Goal: Check status

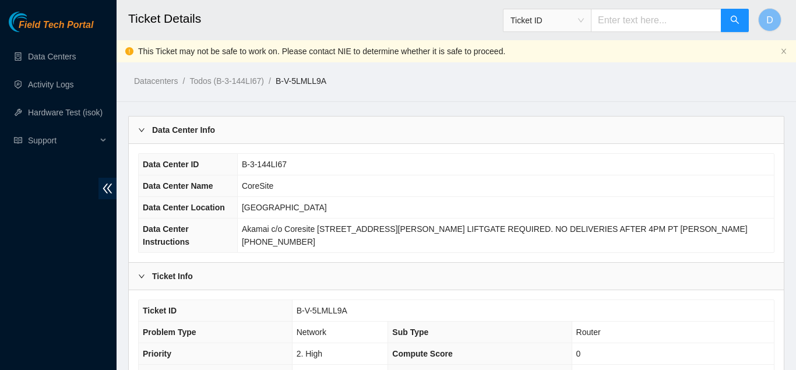
scroll to position [1555, 0]
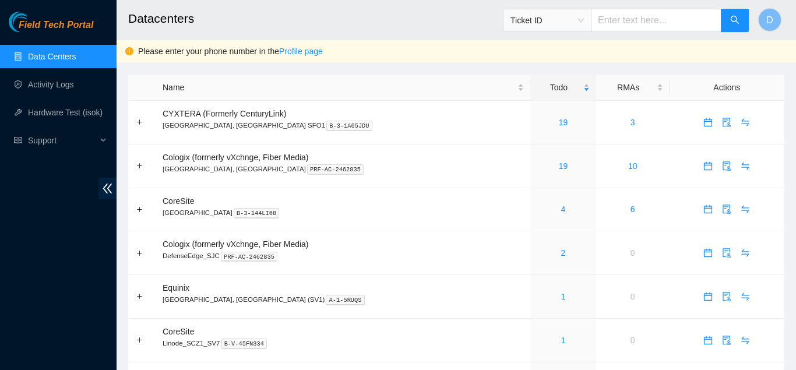
click at [621, 15] on input "text" at bounding box center [656, 20] width 131 height 23
paste input "B-V-5LMLL9A"
type input "B-V-5LMLL9A"
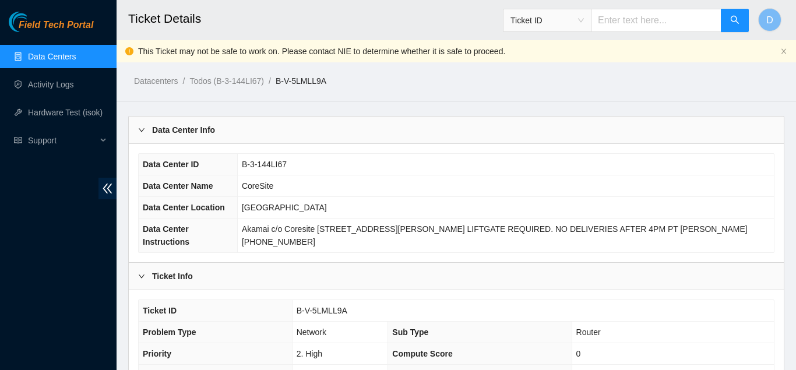
scroll to position [379, 0]
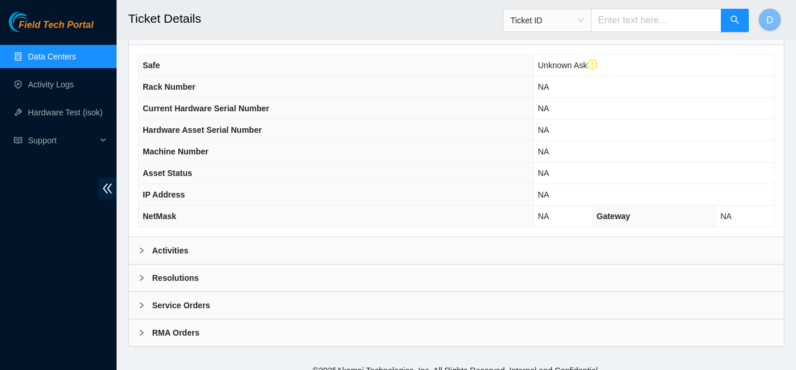
click at [436, 237] on div "Activities" at bounding box center [456, 250] width 655 height 27
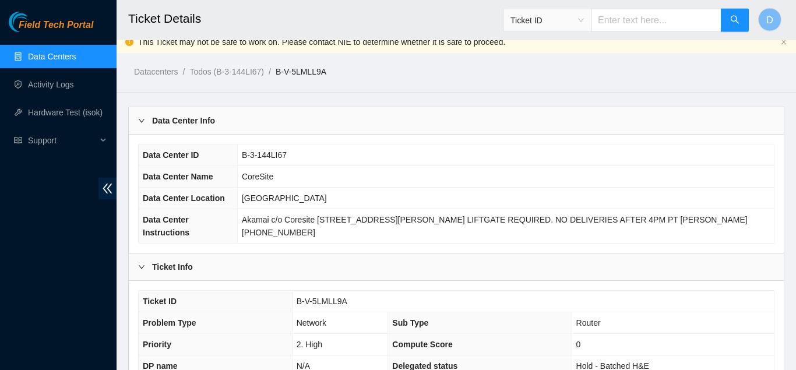
scroll to position [0, 0]
